Goal: Transaction & Acquisition: Download file/media

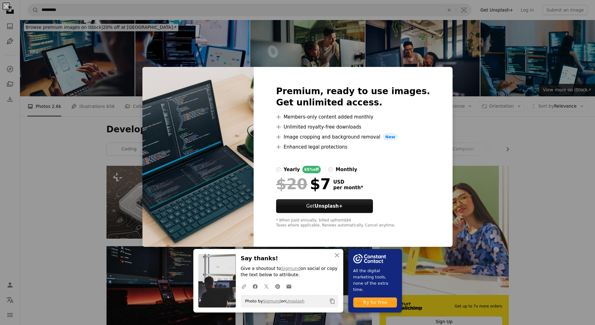
scroll to position [281, 0]
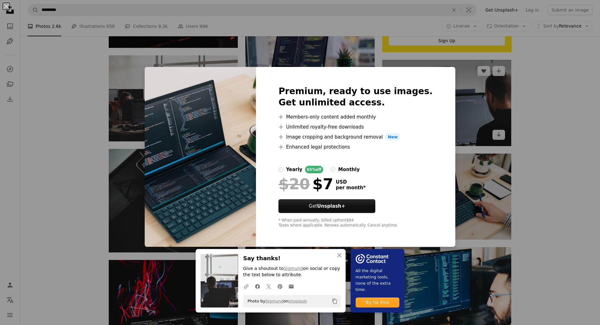
click at [472, 125] on div "An X shape An X shape Close Say thanks! Give a shoutout to [PERSON_NAME] on soc…" at bounding box center [300, 162] width 600 height 325
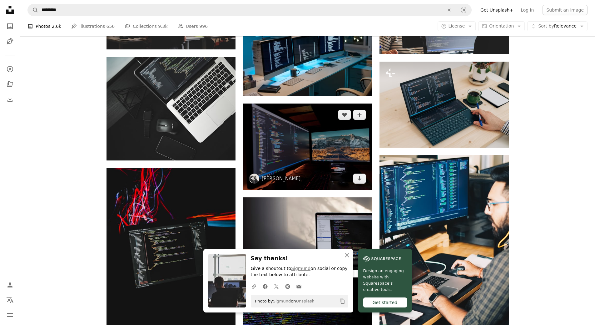
scroll to position [375, 0]
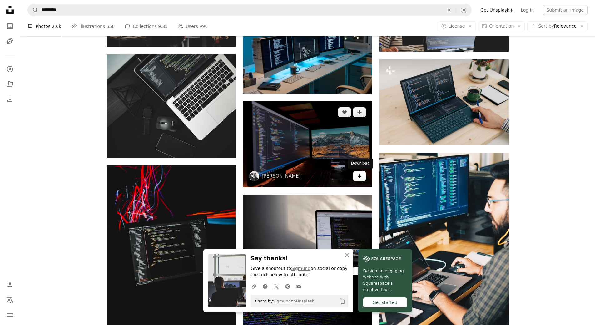
click at [362, 178] on link "Arrow pointing down" at bounding box center [359, 176] width 12 height 10
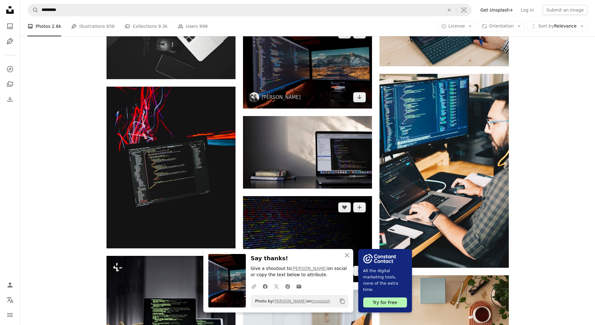
scroll to position [469, 0]
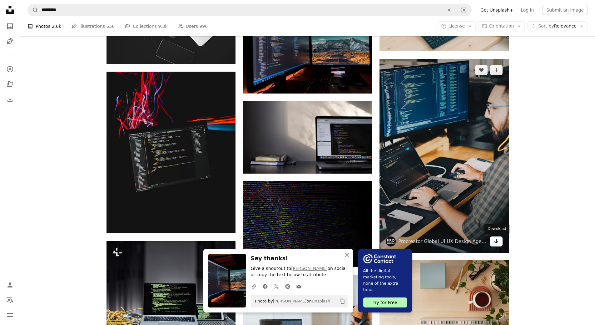
click at [497, 243] on icon "Arrow pointing down" at bounding box center [496, 240] width 5 height 7
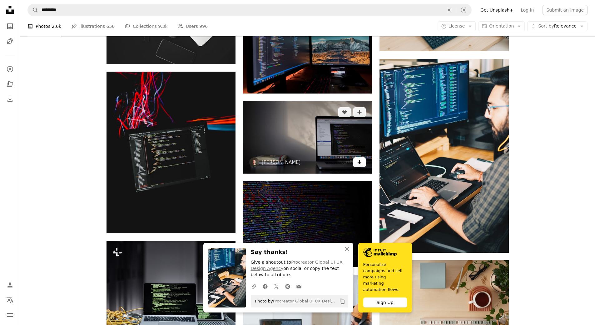
click at [359, 161] on icon "Arrow pointing down" at bounding box center [359, 161] width 5 height 7
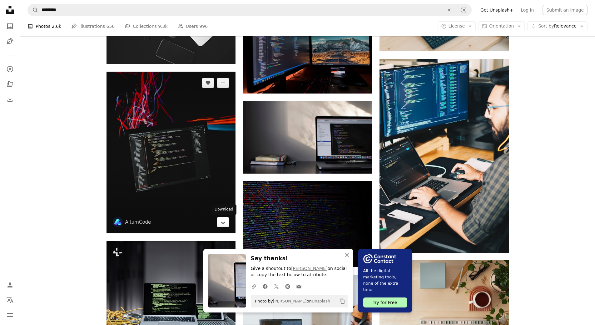
click at [225, 220] on icon "Arrow pointing down" at bounding box center [223, 221] width 5 height 7
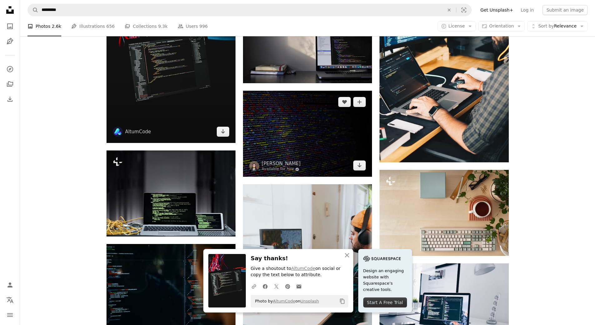
scroll to position [562, 0]
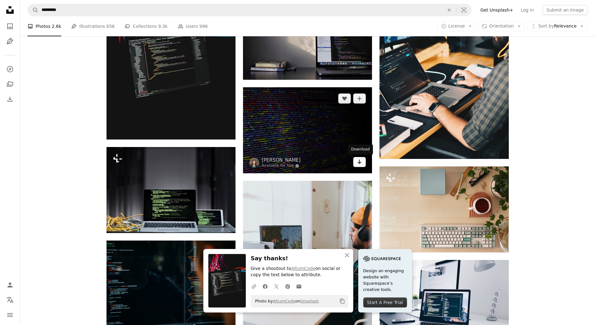
click at [364, 164] on link "Arrow pointing down" at bounding box center [359, 162] width 12 height 10
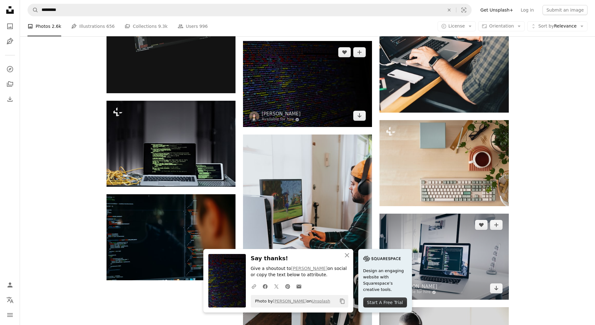
scroll to position [656, 0]
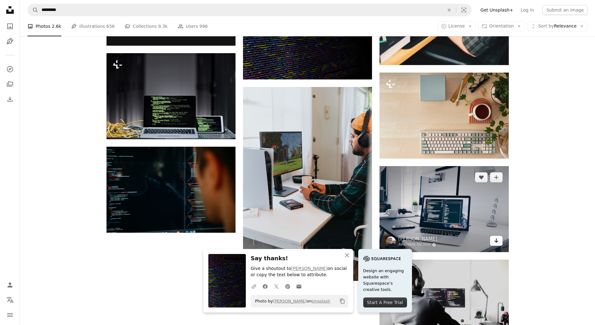
drag, startPoint x: 499, startPoint y: 244, endPoint x: 491, endPoint y: 239, distance: 9.5
click at [499, 244] on link "Arrow pointing down" at bounding box center [496, 241] width 12 height 10
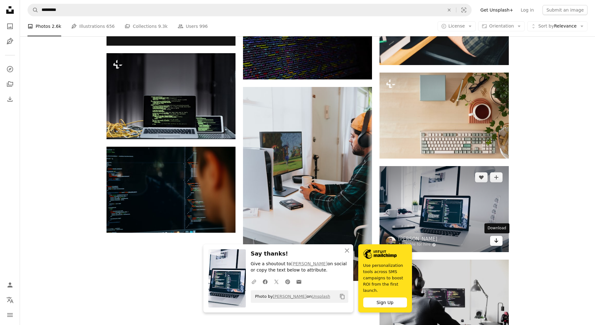
click at [496, 242] on icon "Arrow pointing down" at bounding box center [496, 240] width 5 height 7
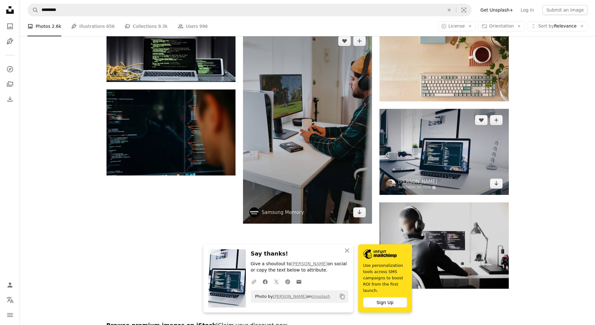
scroll to position [719, 0]
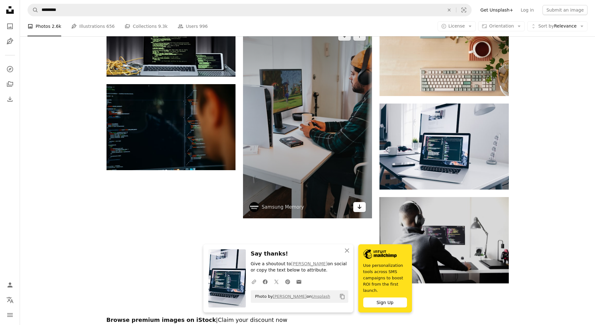
click at [363, 210] on link "Arrow pointing down" at bounding box center [359, 207] width 12 height 10
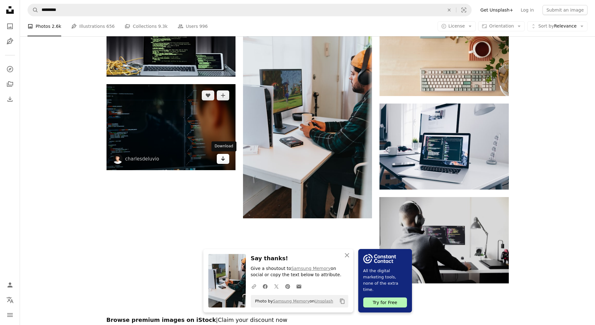
click at [221, 159] on icon "Arrow pointing down" at bounding box center [223, 158] width 5 height 7
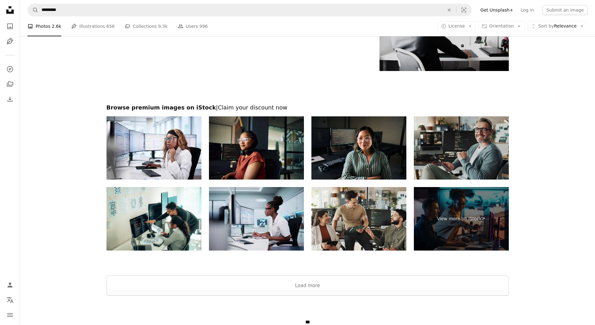
scroll to position [937, 0]
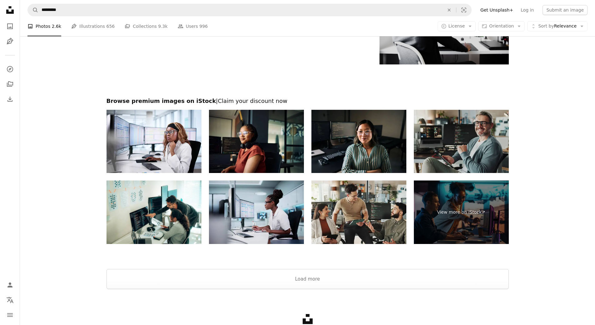
click at [452, 149] on img at bounding box center [461, 141] width 95 height 63
click at [340, 279] on button "Load more" at bounding box center [308, 279] width 402 height 20
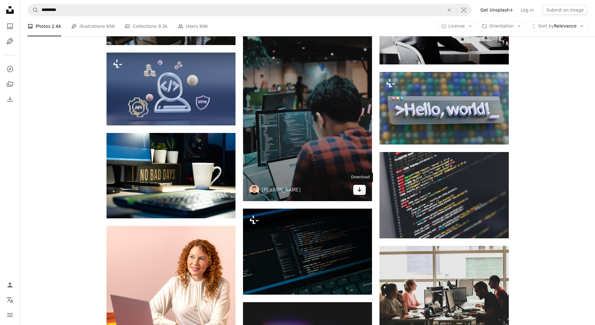
click at [359, 192] on icon "Arrow pointing down" at bounding box center [359, 189] width 5 height 7
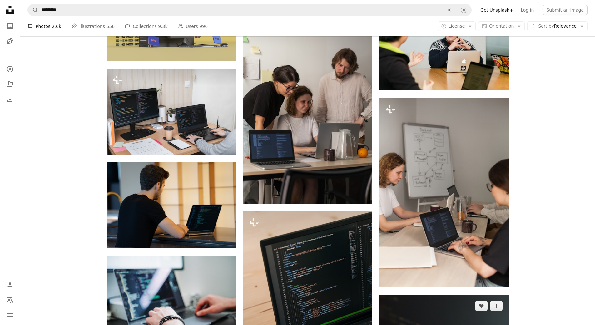
scroll to position [3812, 0]
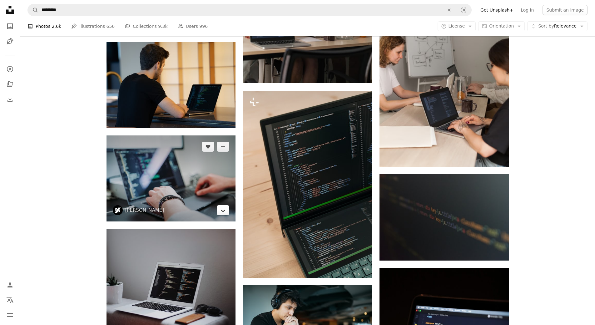
click at [219, 212] on link "Arrow pointing down" at bounding box center [223, 210] width 12 height 10
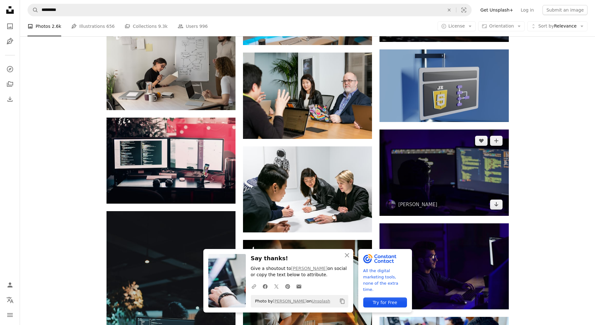
scroll to position [4219, 0]
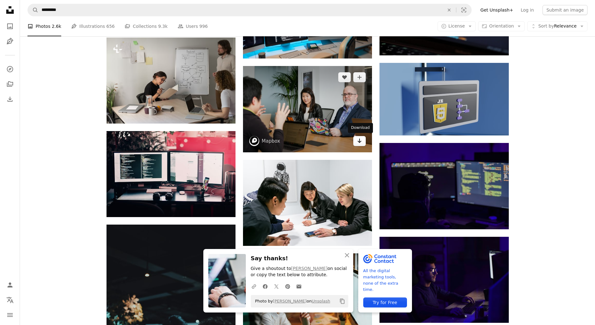
click at [359, 142] on icon "Download" at bounding box center [360, 140] width 4 height 4
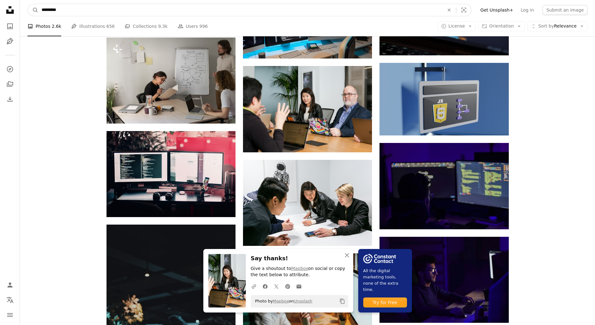
click at [151, 9] on input "*********" at bounding box center [240, 10] width 404 height 12
type input "*"
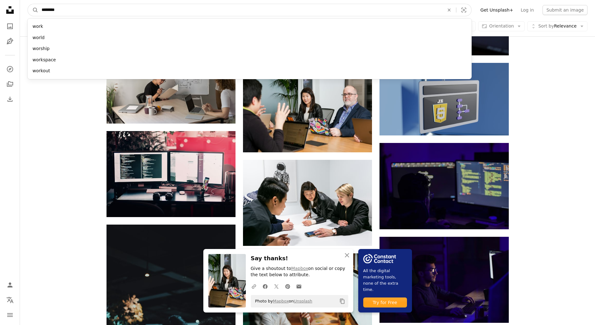
type input "*********"
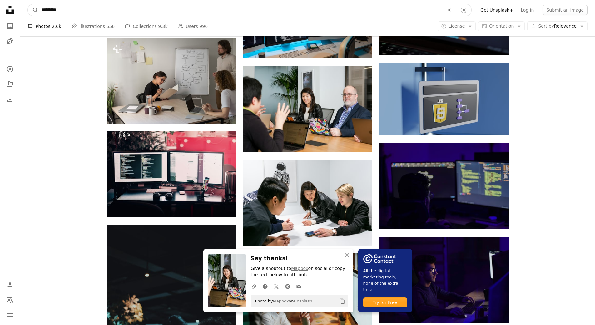
click button "A magnifying glass" at bounding box center [33, 10] width 11 height 12
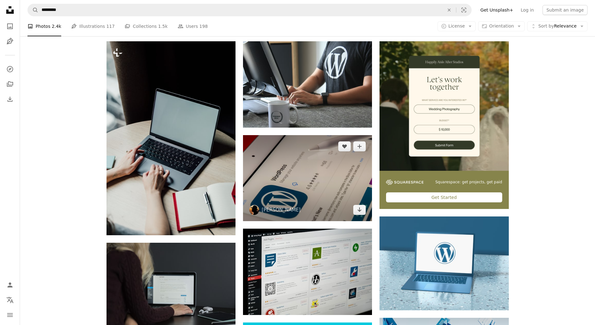
scroll to position [125, 0]
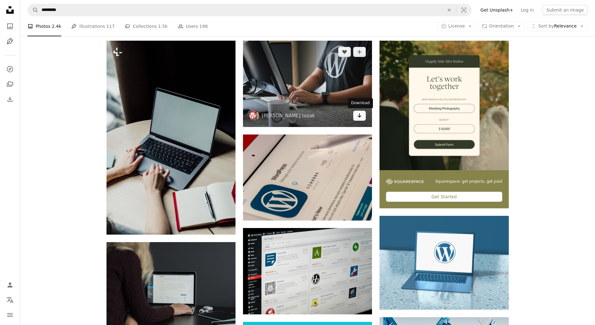
click at [358, 117] on icon "Arrow pointing down" at bounding box center [359, 115] width 5 height 7
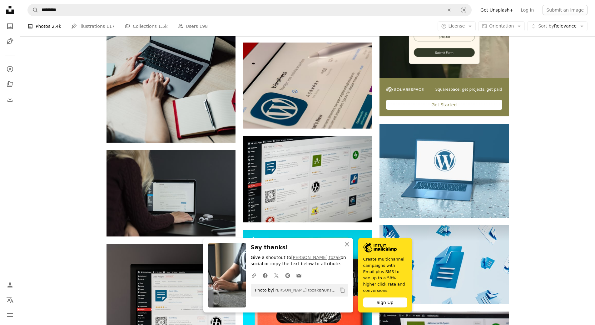
scroll to position [219, 0]
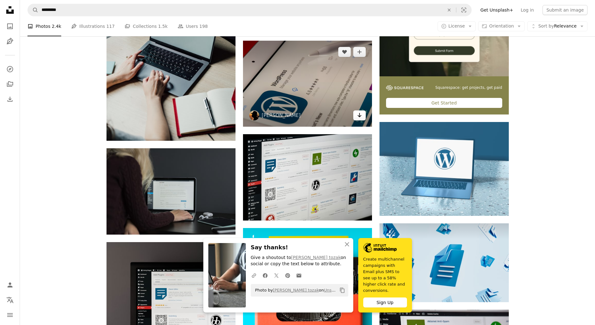
click at [358, 116] on icon "Download" at bounding box center [360, 115] width 4 height 4
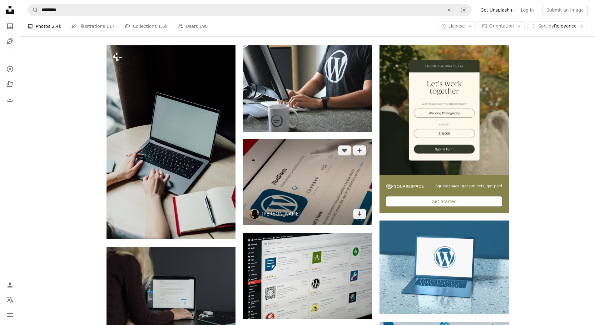
scroll to position [0, 0]
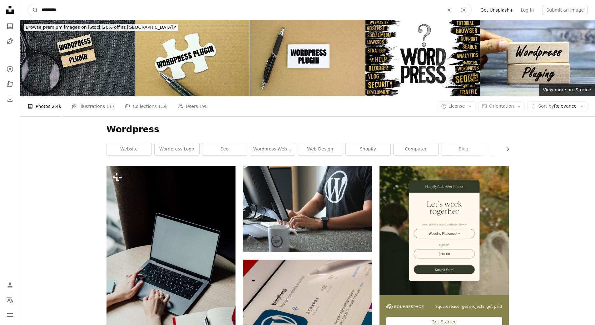
click at [61, 11] on input "*********" at bounding box center [240, 10] width 404 height 12
click at [62, 11] on input "*********" at bounding box center [240, 10] width 404 height 12
type input "*"
type input "**********"
click button "A magnifying glass" at bounding box center [33, 10] width 11 height 12
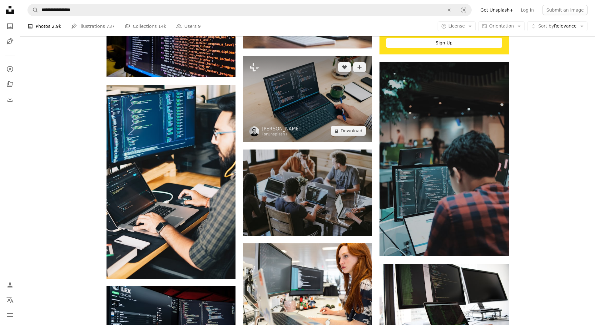
scroll to position [281, 0]
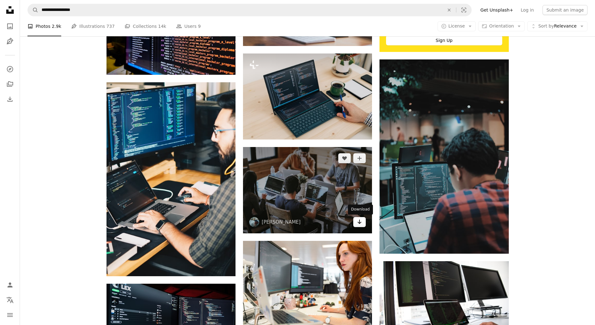
click at [361, 223] on icon "Download" at bounding box center [360, 221] width 4 height 4
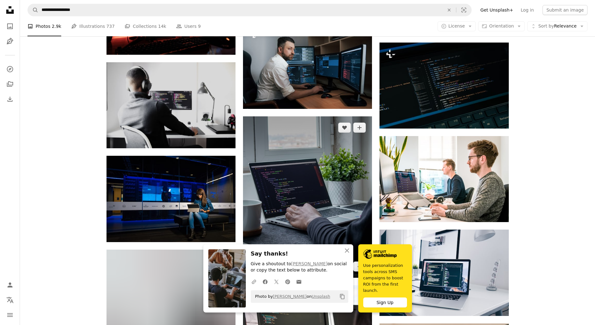
scroll to position [594, 0]
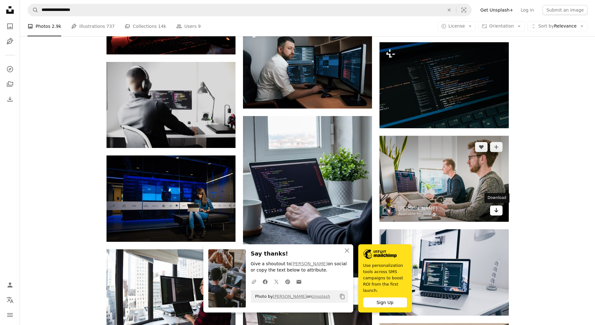
click at [499, 211] on link "Arrow pointing down" at bounding box center [496, 210] width 12 height 10
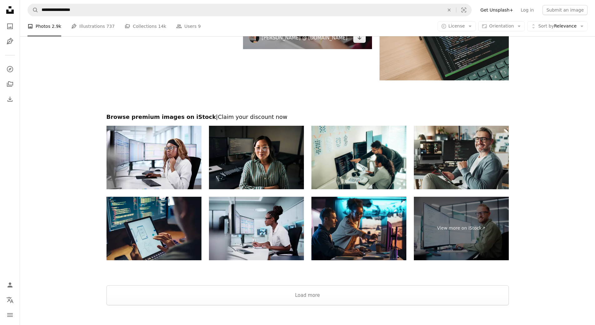
scroll to position [1031, 0]
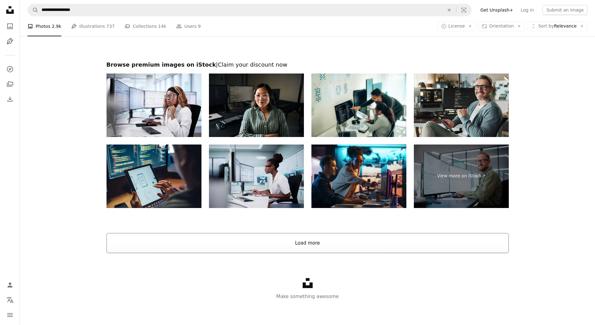
click at [315, 237] on button "Load more" at bounding box center [308, 243] width 402 height 20
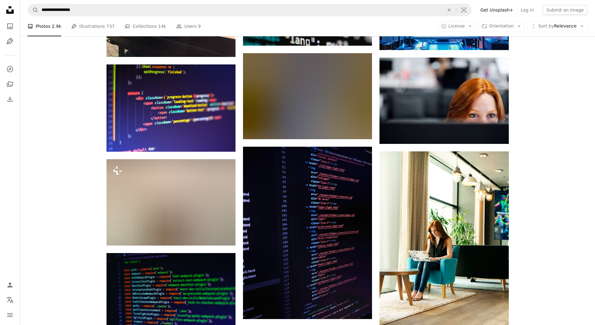
scroll to position [3012, 0]
